Goal: Transaction & Acquisition: Purchase product/service

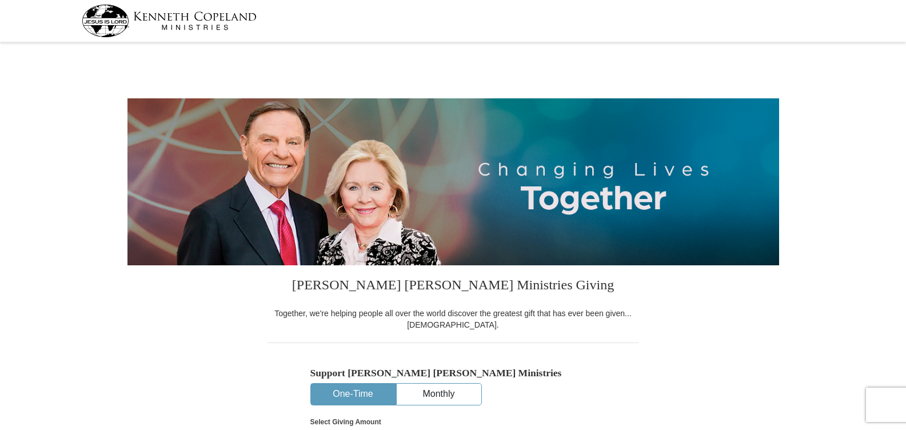
select select "OH"
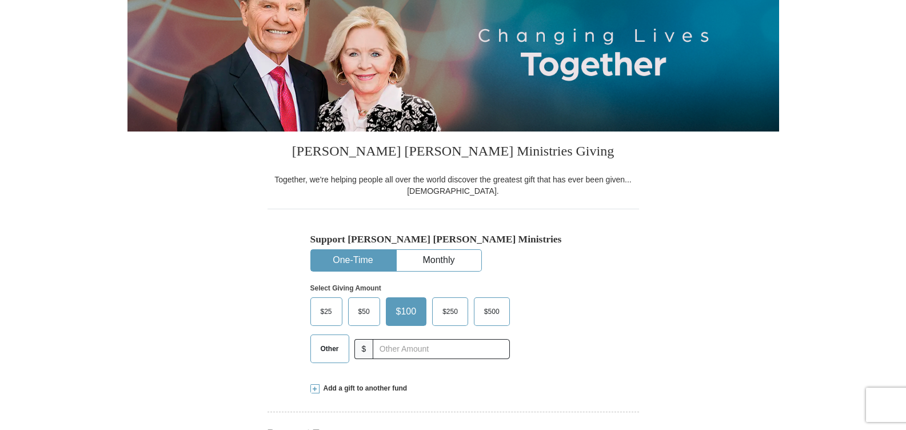
scroll to position [114, 0]
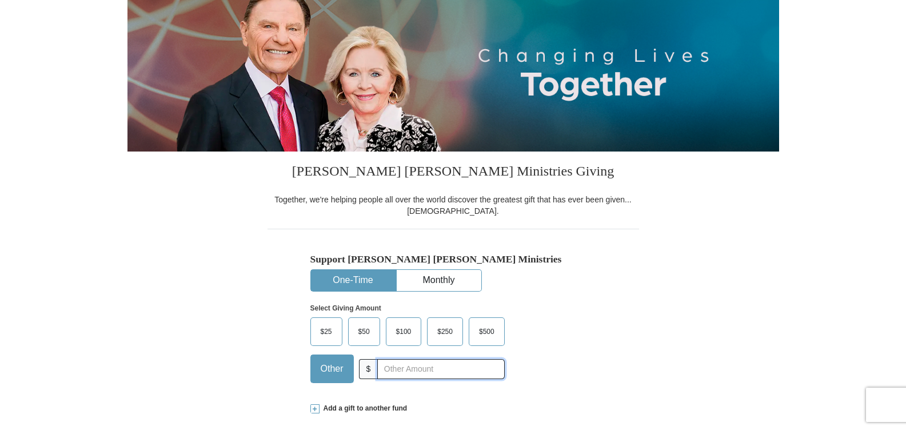
click at [391, 365] on input "text" at bounding box center [440, 369] width 127 height 20
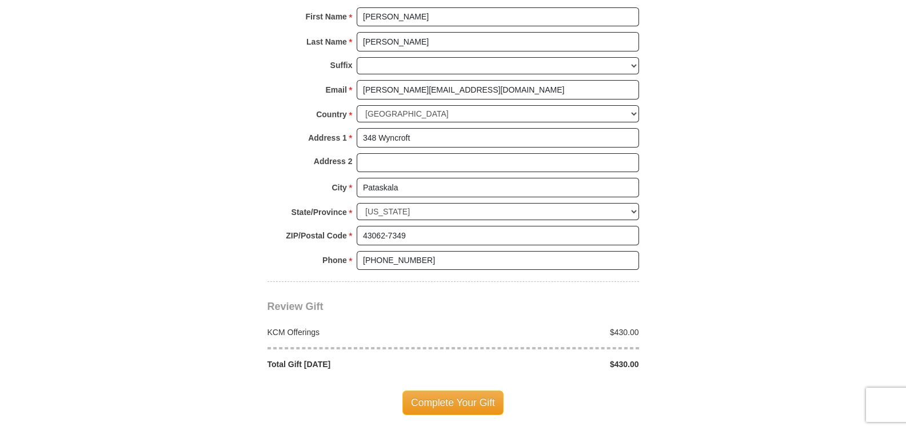
scroll to position [801, 0]
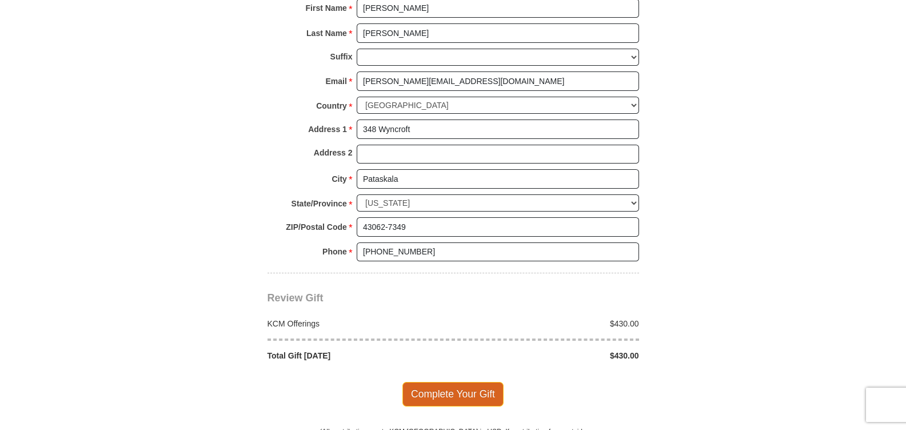
type input "430.00"
click at [438, 387] on span "Complete Your Gift" at bounding box center [453, 394] width 101 height 24
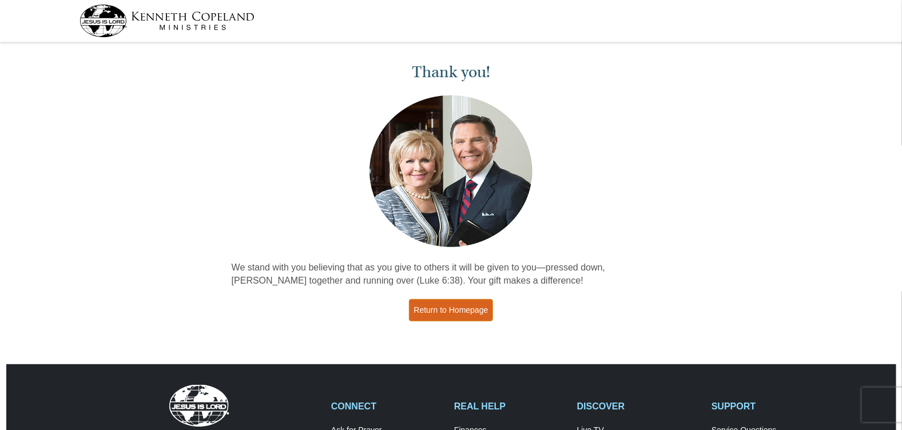
click at [448, 309] on link "Return to Homepage" at bounding box center [451, 310] width 85 height 22
